Goal: Task Accomplishment & Management: Complete application form

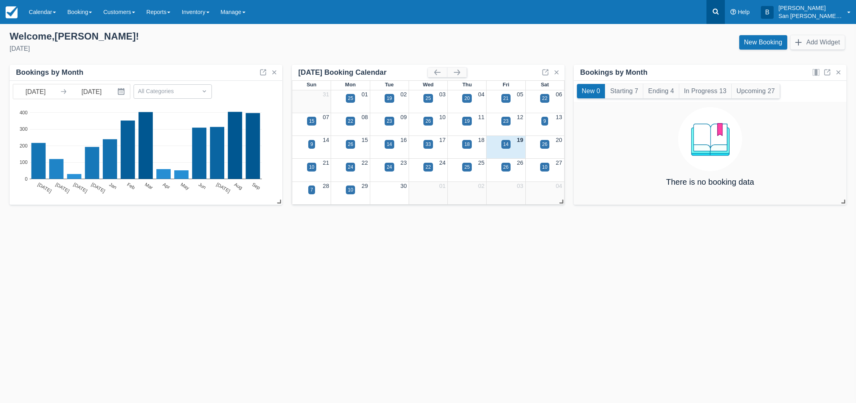
click at [725, 5] on link at bounding box center [715, 12] width 18 height 24
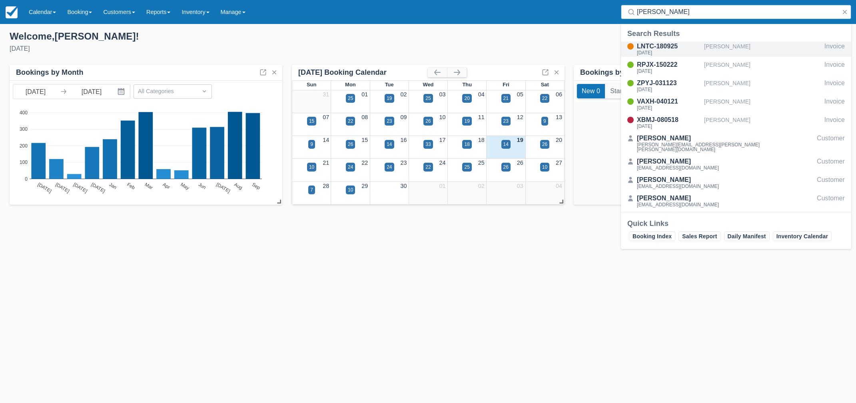
type input "claude"
click at [644, 46] on div "LNTC-180925" at bounding box center [669, 47] width 64 height 10
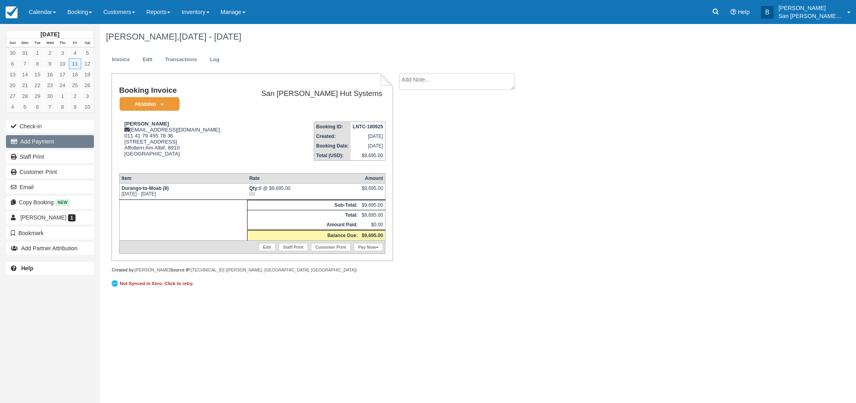
click at [42, 140] on button "Add Payment" at bounding box center [50, 141] width 88 height 13
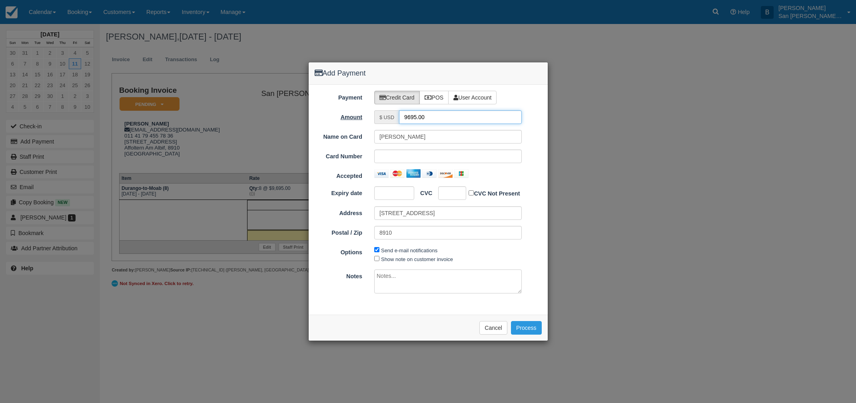
drag, startPoint x: 443, startPoint y: 113, endPoint x: 364, endPoint y: 113, distance: 79.2
click at [369, 110] on div "Payment Credit Card POS User Account Amount $ USD 9695.00 Name on Card Claude F…" at bounding box center [428, 200] width 239 height 230
type input "4847.50"
drag, startPoint x: 438, startPoint y: 138, endPoint x: 349, endPoint y: 138, distance: 88.8
click at [349, 138] on div "Name on Card Claude Frautschi" at bounding box center [428, 137] width 239 height 14
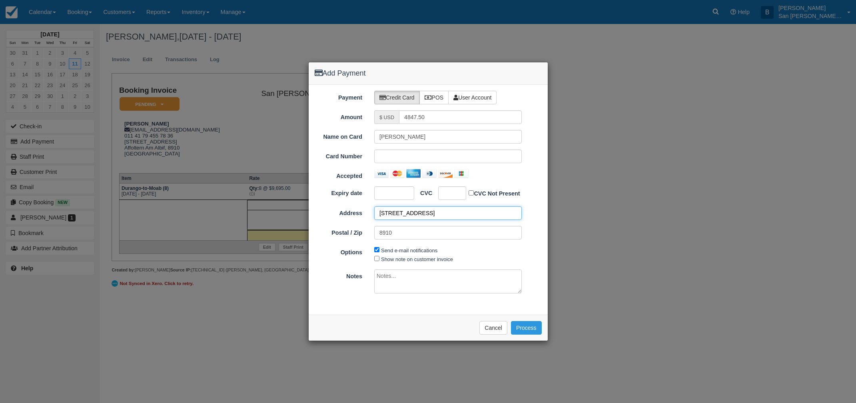
click at [424, 216] on input "Sagistrasse 12" at bounding box center [448, 213] width 148 height 14
drag, startPoint x: 439, startPoint y: 139, endPoint x: 334, endPoint y: 140, distance: 104.4
click at [339, 138] on div "Name on Card Claude Frautschi" at bounding box center [428, 137] width 239 height 14
click at [399, 136] on input "Adrian Tlaettli" at bounding box center [448, 137] width 148 height 14
click at [437, 138] on input "Adrian Glaettli" at bounding box center [448, 137] width 148 height 14
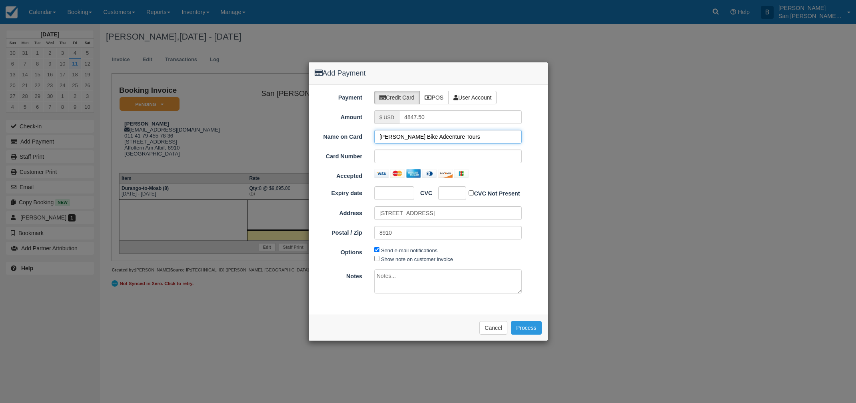
click at [438, 135] on input "Adrian Glaettli Bike Adeenture Tours" at bounding box center [448, 137] width 148 height 14
type input "Adrian Glaettli Bike Adventure Tours"
drag, startPoint x: 423, startPoint y: 213, endPoint x: 323, endPoint y: 203, distance: 100.0
click at [323, 203] on ol "Expiry date CVC CVC Not Present Address Sagistrasse 12 Postal / Zip 8910 Pay $9…" at bounding box center [428, 215] width 227 height 59
click at [529, 325] on button "Process" at bounding box center [526, 328] width 31 height 14
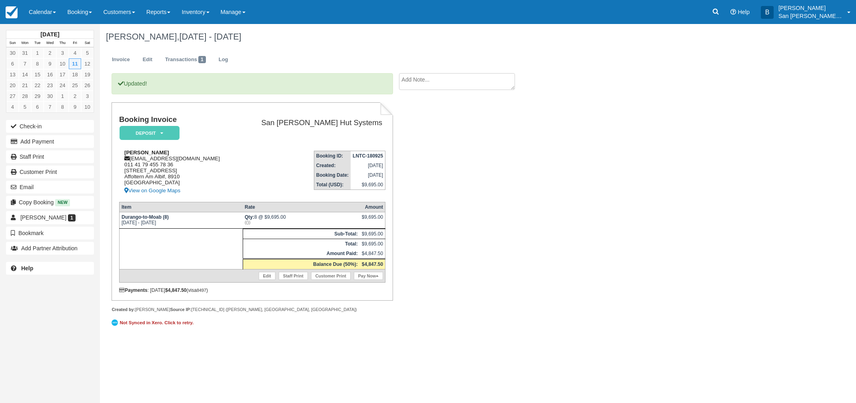
drag, startPoint x: 131, startPoint y: 159, endPoint x: 217, endPoint y: 160, distance: 85.6
click at [221, 162] on div "Claude Frautschi info@bike-adventure-tours.ch 011 41 79 455 78 36 Sagistrasse 1…" at bounding box center [178, 173] width 118 height 46
copy div "info@bike-adventure-tours.ch"
click at [29, 158] on link "Staff Print" at bounding box center [50, 156] width 88 height 13
click at [720, 8] on icon at bounding box center [716, 12] width 8 height 8
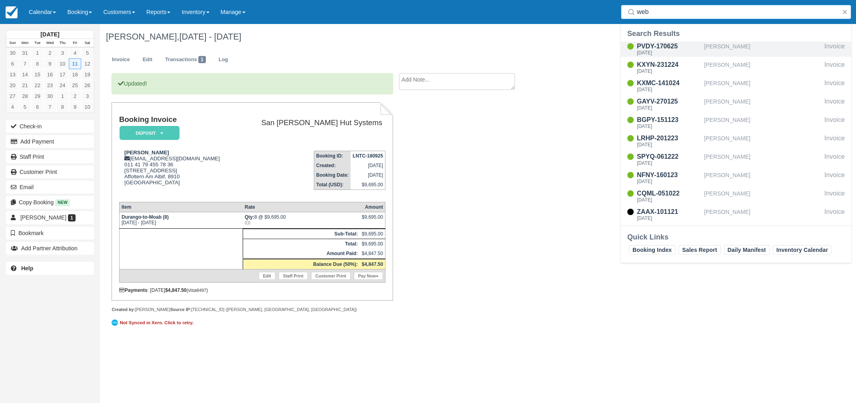
type input "web"
click at [643, 49] on div "PVDY-170625" at bounding box center [669, 47] width 64 height 10
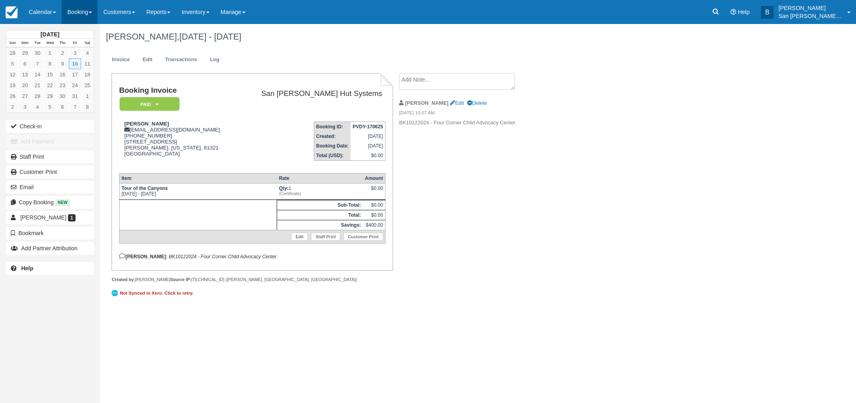
click at [79, 11] on link "Booking" at bounding box center [80, 12] width 36 height 24
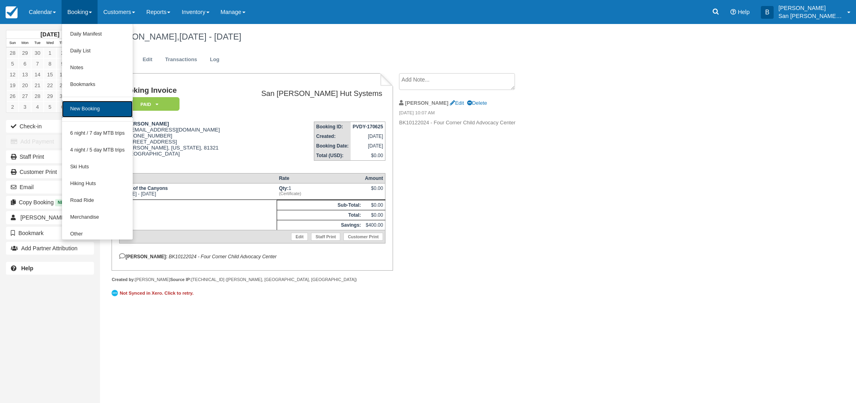
click at [84, 112] on link "New Booking" at bounding box center [97, 109] width 71 height 17
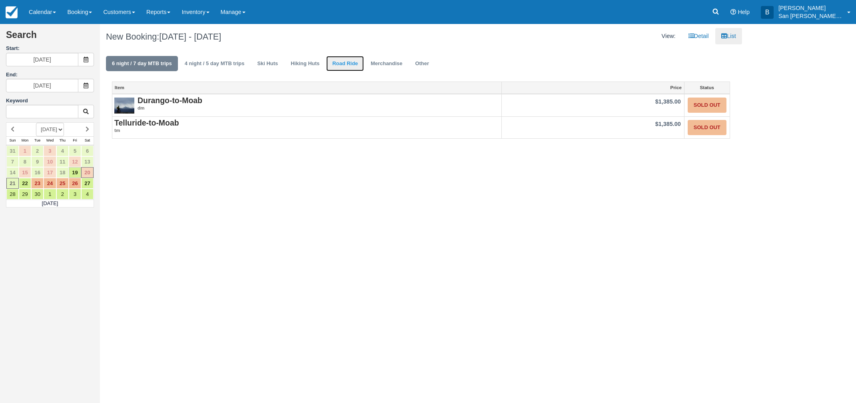
click at [345, 67] on link "Road Ride" at bounding box center [345, 64] width 38 height 16
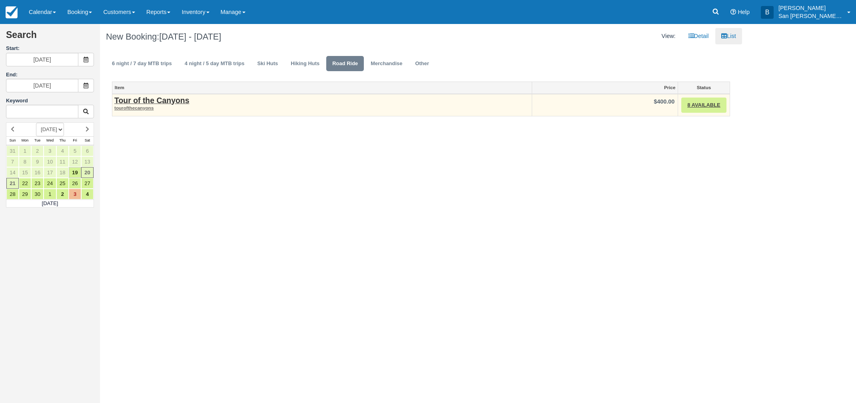
click at [161, 94] on div "Tour of the Canyons tourofthecanyons" at bounding box center [321, 103] width 419 height 19
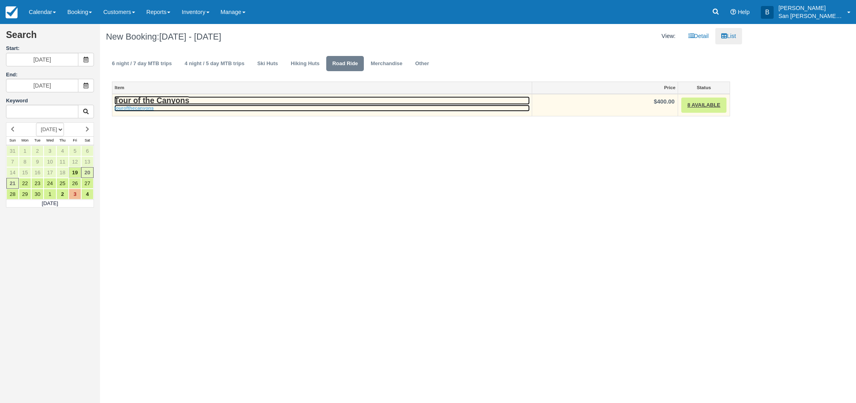
click at [162, 104] on strong "Tour of the Canyons" at bounding box center [151, 100] width 75 height 9
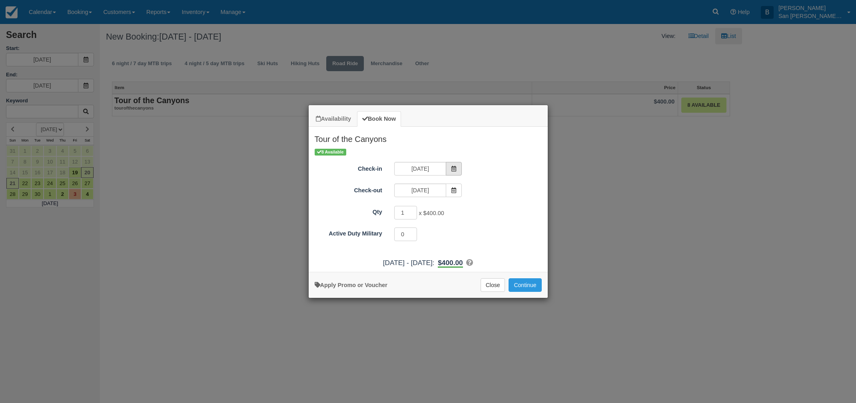
click at [459, 173] on span "Item Modal" at bounding box center [454, 169] width 16 height 14
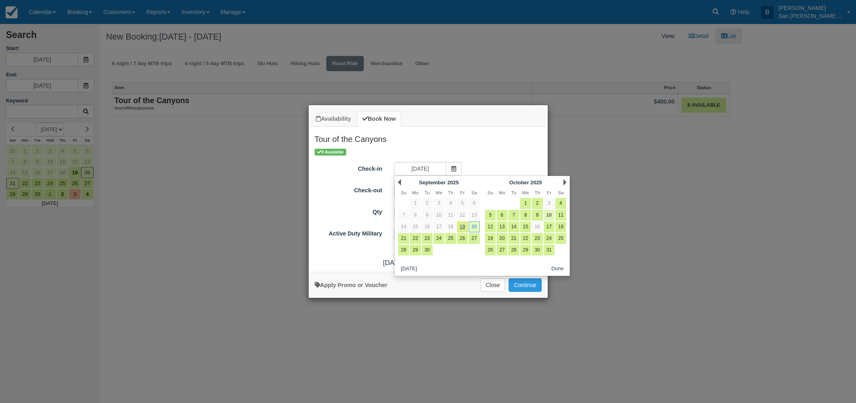
click at [552, 216] on link "10" at bounding box center [549, 215] width 11 height 11
type input "10/10/25"
type input "10/11/25"
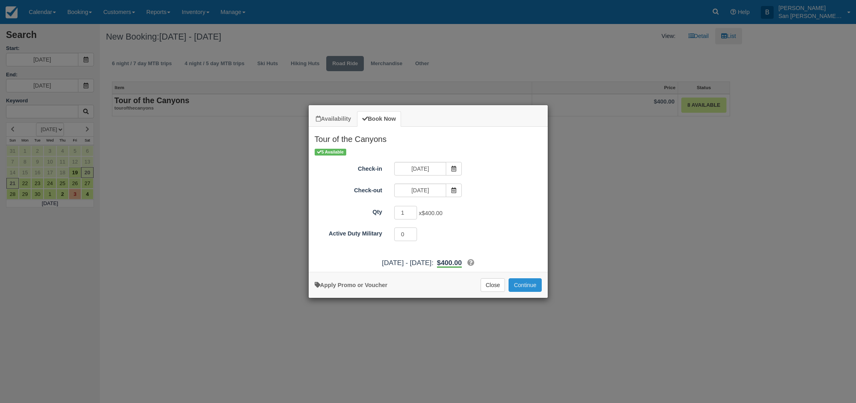
click at [524, 283] on button "Continue" at bounding box center [525, 285] width 33 height 14
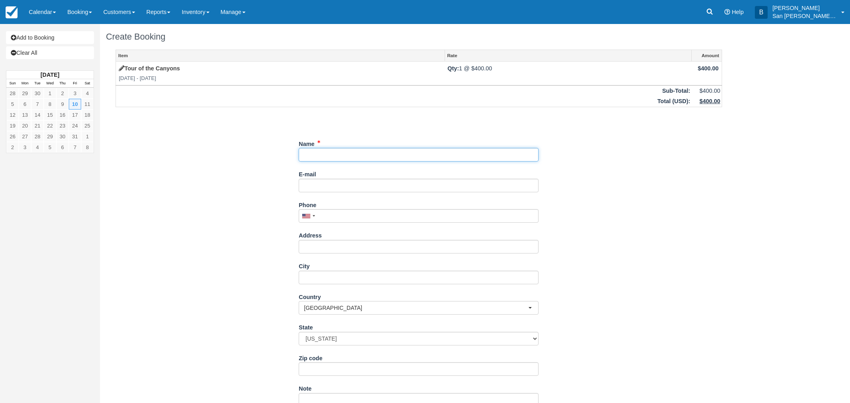
click at [319, 154] on input "Name" at bounding box center [419, 155] width 240 height 14
type input "Jacob Nelson"
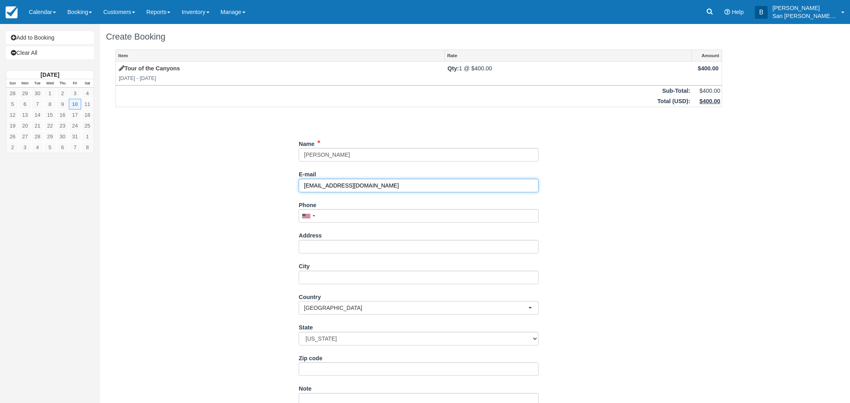
type input "jacobnelson1974@gmail.com"
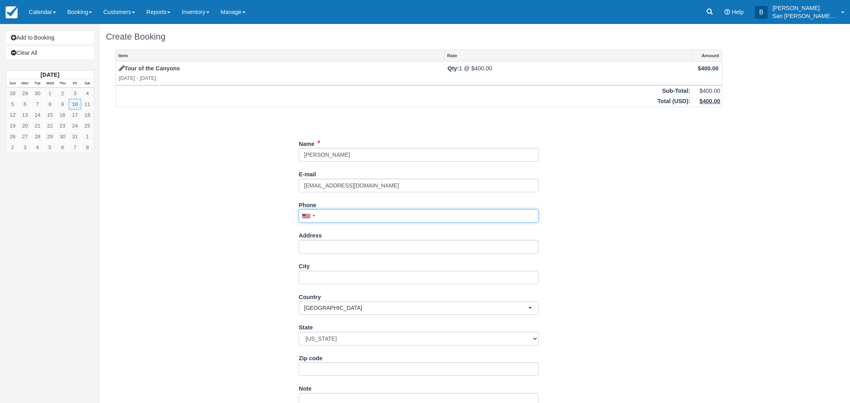
click at [331, 213] on input "Phone" at bounding box center [419, 216] width 240 height 14
click at [342, 213] on input "Phone" at bounding box center [419, 216] width 240 height 14
type input "(970) 739-4819"
click at [345, 244] on input "Address" at bounding box center [419, 247] width 240 height 14
type input "812 Cherry St"
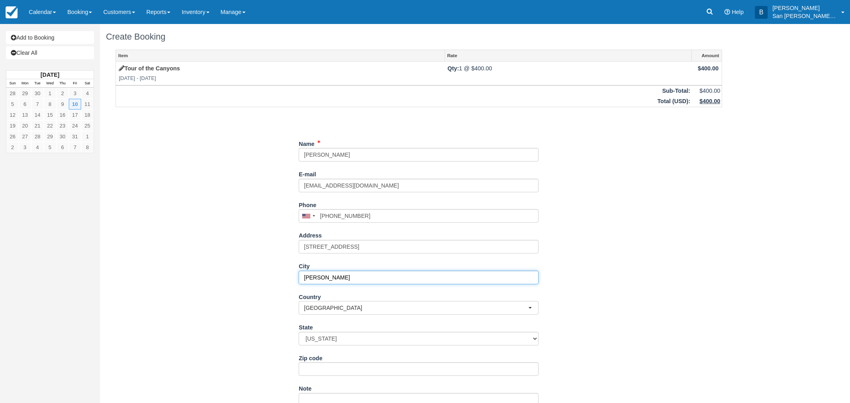
type input "Cortez"
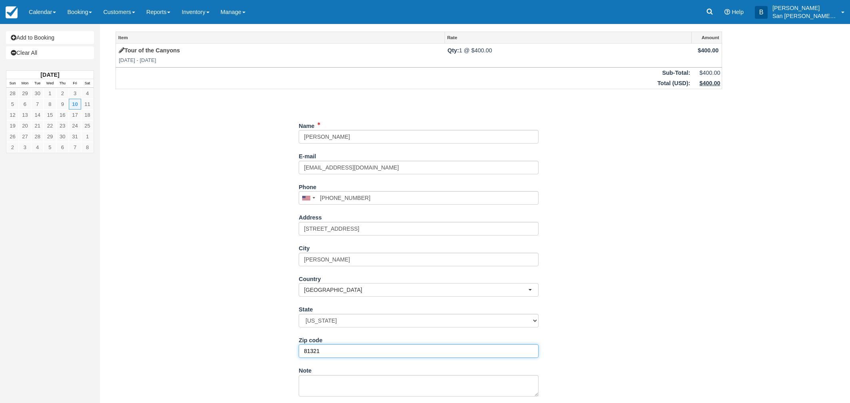
scroll to position [94, 0]
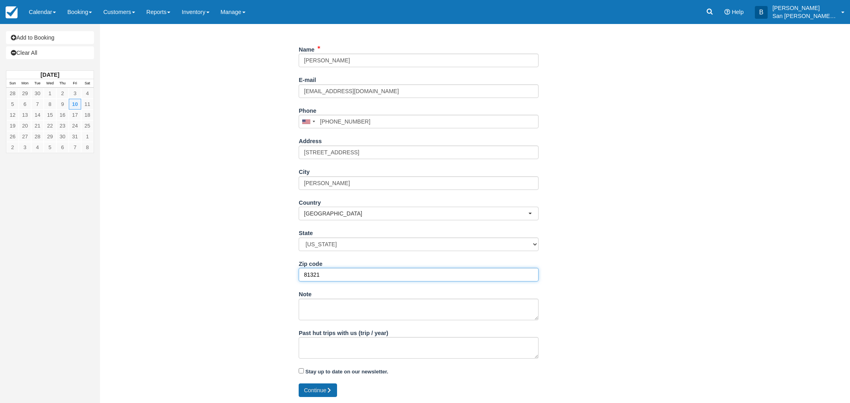
type input "81321"
click at [324, 389] on button "Continue" at bounding box center [318, 390] width 38 height 14
type input "+19707394819"
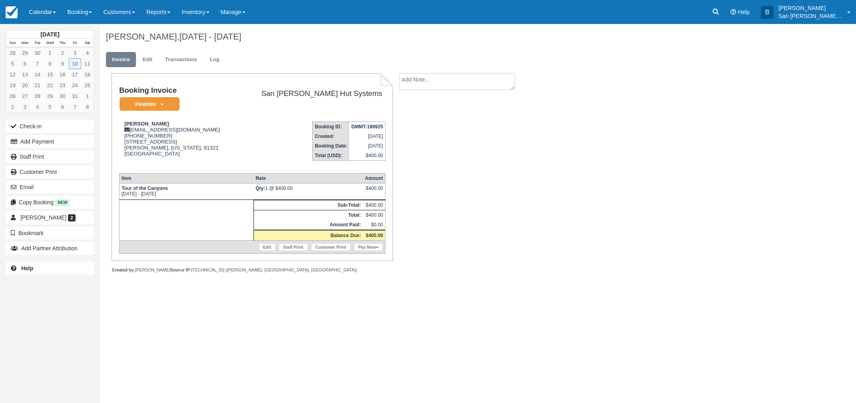
click at [429, 82] on textarea at bounding box center [457, 81] width 116 height 17
type textarea "Joining [PERSON_NAME] Group"
click at [439, 126] on div "Create Show on invoice" at bounding box center [466, 127] width 135 height 14
click at [445, 124] on input "Show on invoice" at bounding box center [443, 125] width 5 height 5
checkbox input "true"
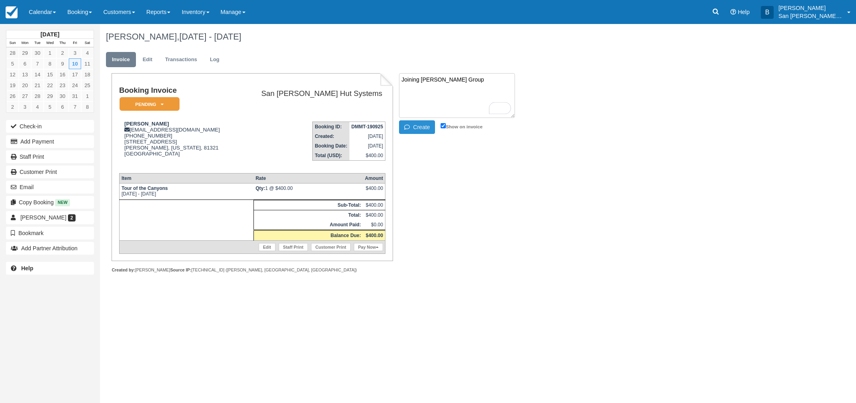
click at [412, 126] on icon "button" at bounding box center [408, 127] width 9 height 6
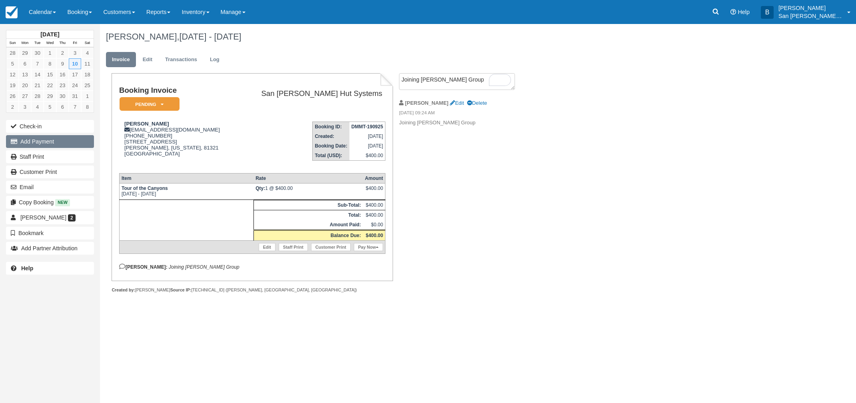
click at [36, 142] on button "Add Payment" at bounding box center [50, 141] width 88 height 13
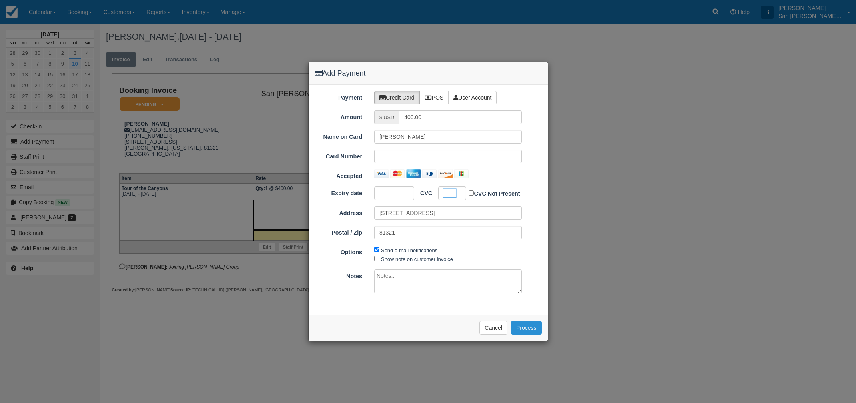
click at [529, 328] on button "Process" at bounding box center [526, 328] width 31 height 14
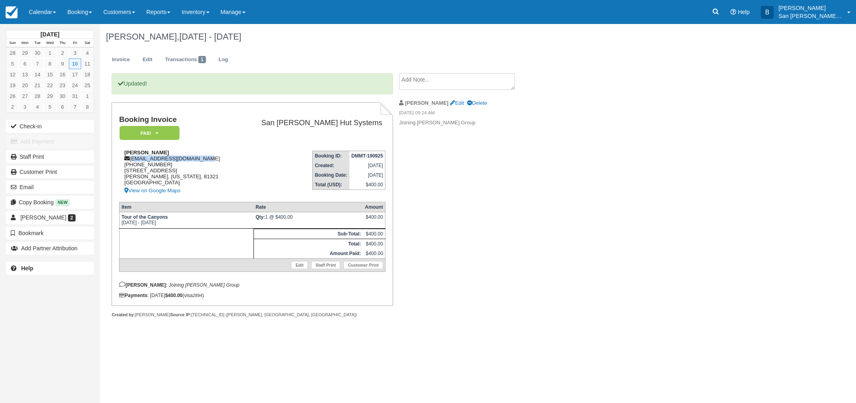
drag, startPoint x: 131, startPoint y: 157, endPoint x: 205, endPoint y: 160, distance: 74.8
click at [223, 159] on div "[PERSON_NAME] [EMAIL_ADDRESS][DOMAIN_NAME] [PHONE_NUMBER] [STREET_ADDRESS][PERS…" at bounding box center [178, 173] width 118 height 46
copy div "[EMAIL_ADDRESS][DOMAIN_NAME]"
click at [41, 157] on link "Staff Print" at bounding box center [50, 156] width 88 height 13
click at [629, 246] on div "[PERSON_NAME], [DATE] - [DATE] Invoice Edit Transactions 1 Log Updated! Booking…" at bounding box center [421, 179] width 642 height 311
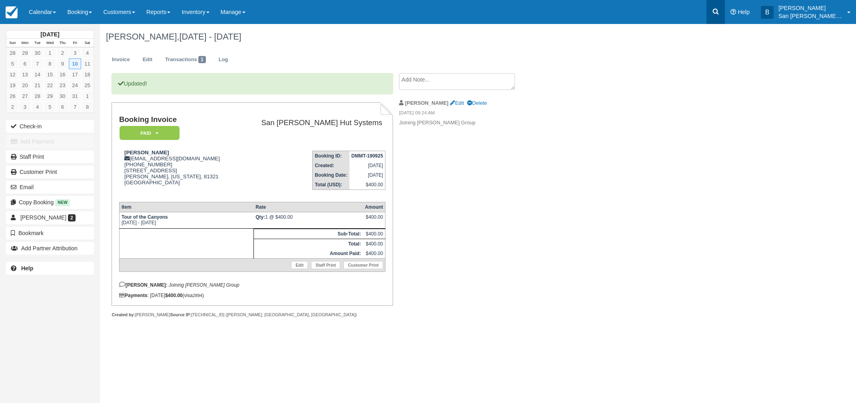
click at [720, 11] on icon at bounding box center [716, 12] width 8 height 8
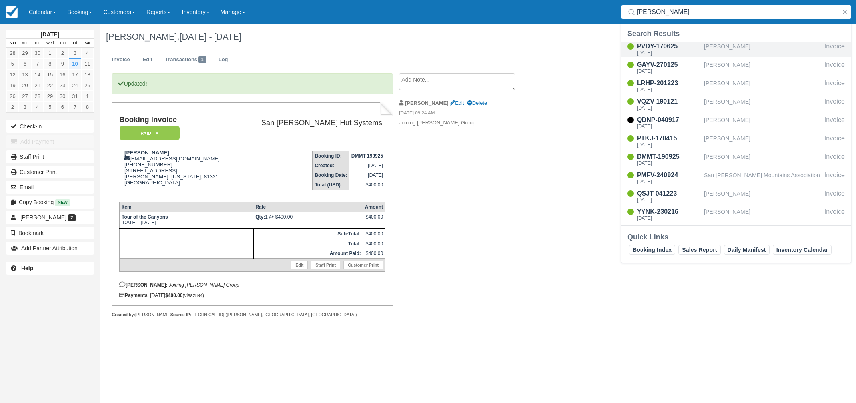
type input "[PERSON_NAME]"
click at [658, 51] on div "[DATE]" at bounding box center [669, 52] width 64 height 5
